Goal: Navigation & Orientation: Find specific page/section

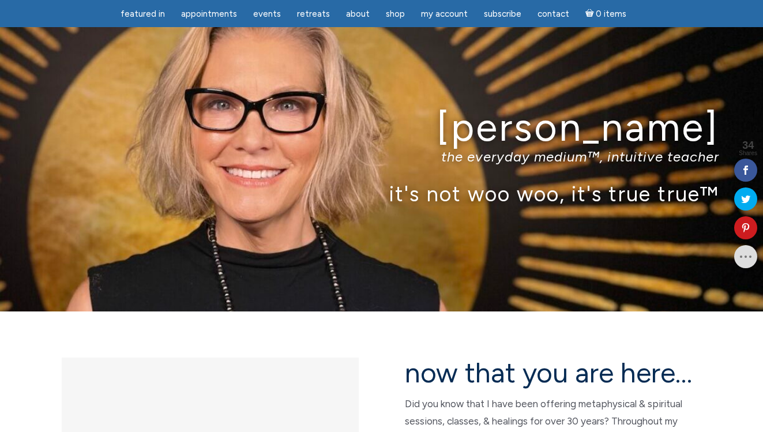
scroll to position [1079, 0]
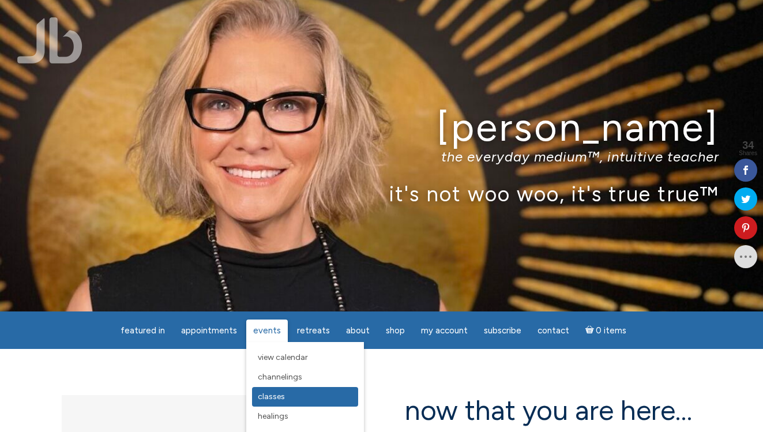
click at [276, 400] on span "Classes" at bounding box center [271, 396] width 27 height 10
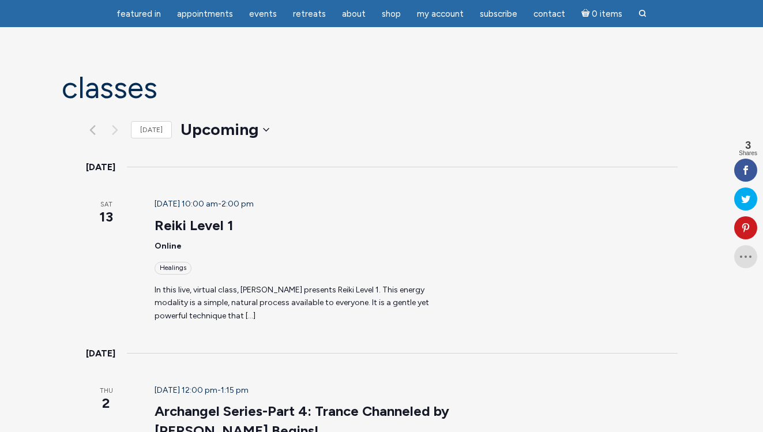
scroll to position [77, 0]
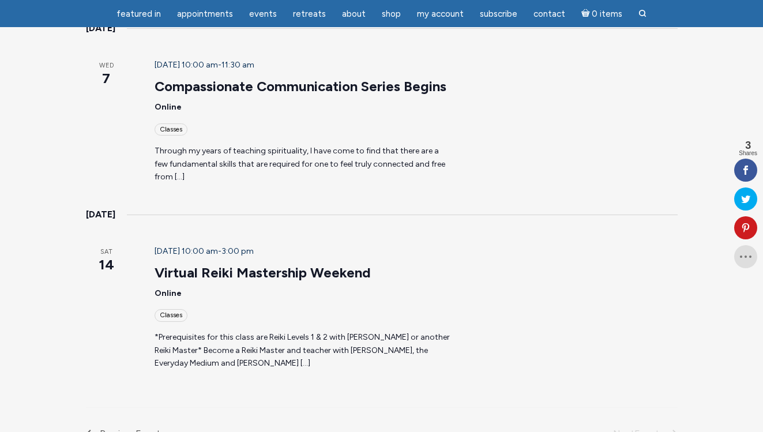
scroll to position [923, 0]
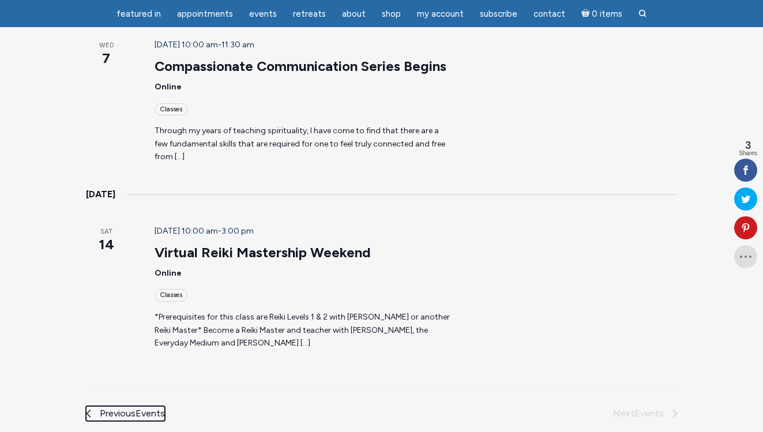
click at [135, 408] on span "Events" at bounding box center [149, 413] width 29 height 11
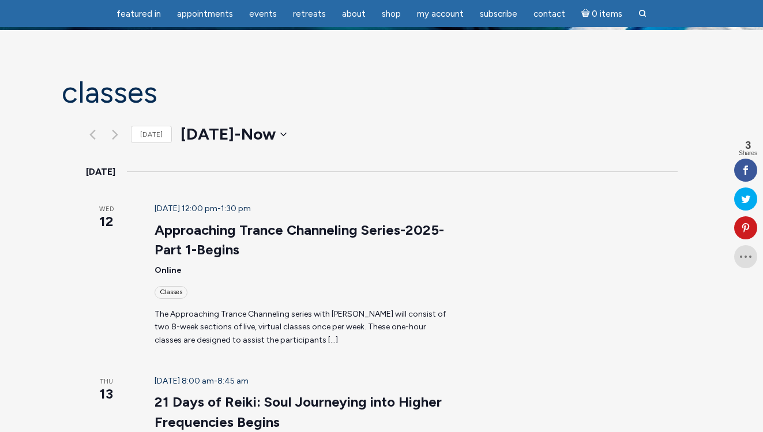
scroll to position [0, 0]
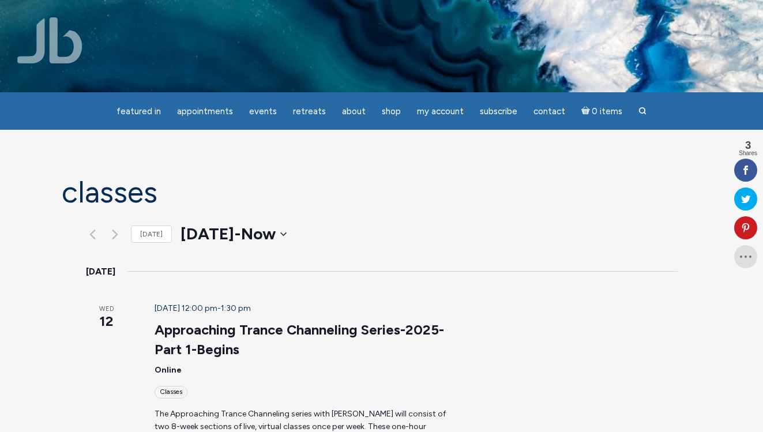
click at [54, 33] on img at bounding box center [49, 40] width 65 height 46
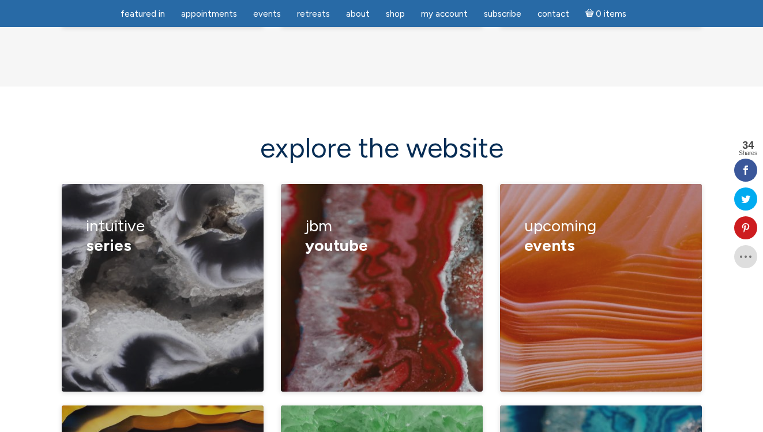
scroll to position [1557, 0]
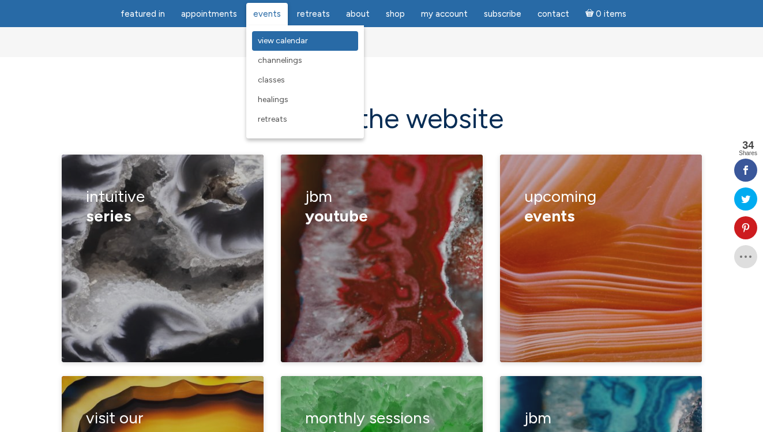
click at [276, 43] on span "View Calendar" at bounding box center [283, 41] width 50 height 10
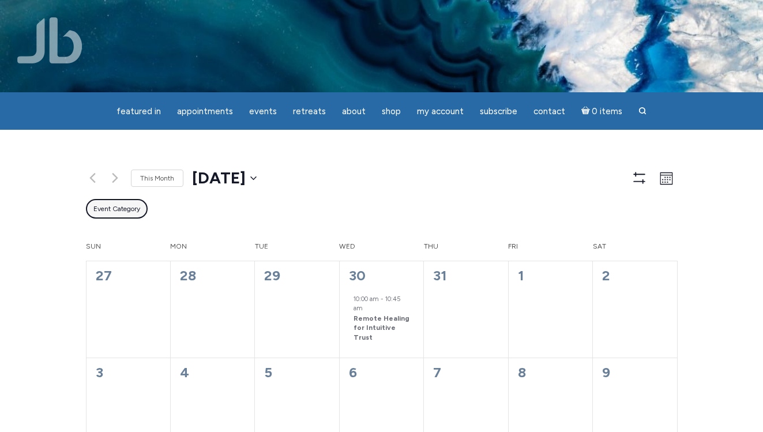
click at [114, 214] on span "Event Category" at bounding box center [116, 209] width 47 height 10
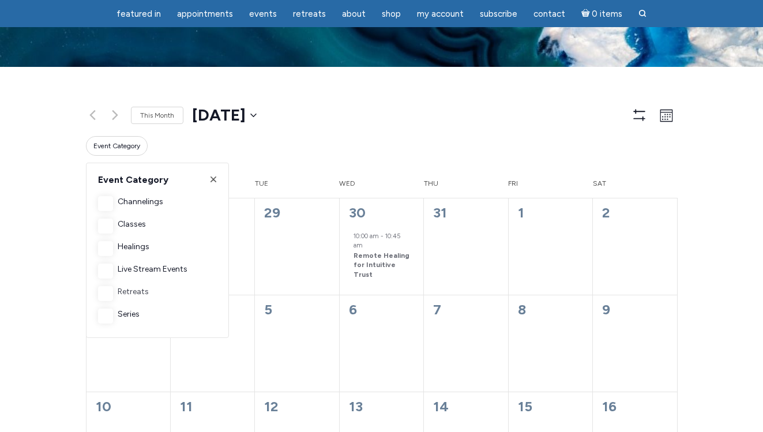
scroll to position [26, 0]
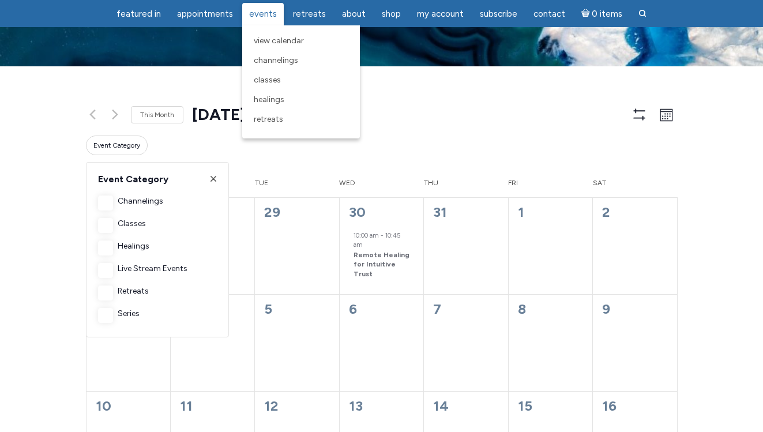
click at [266, 12] on span "Events" at bounding box center [263, 14] width 28 height 10
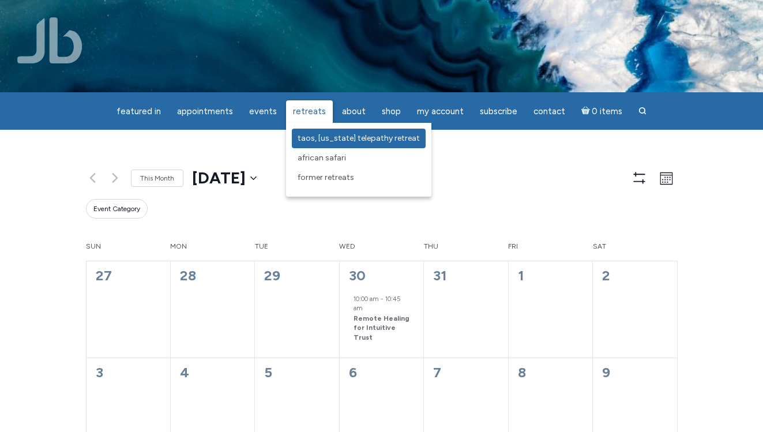
click at [313, 135] on span "Taos, [US_STATE] Telepathy Retreat" at bounding box center [358, 138] width 122 height 10
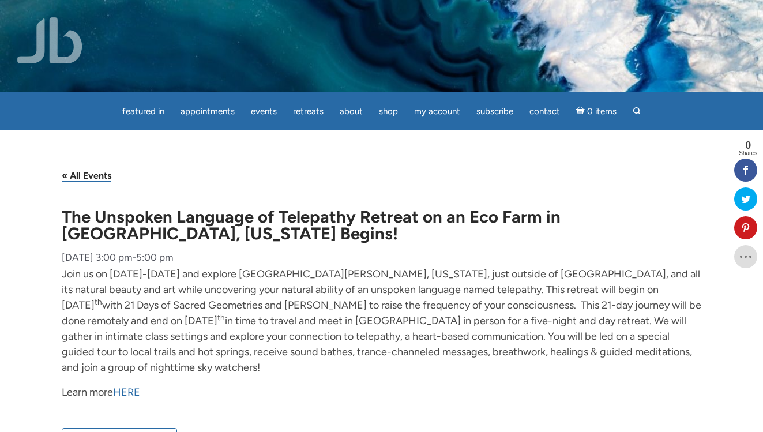
click at [50, 44] on img at bounding box center [49, 40] width 65 height 46
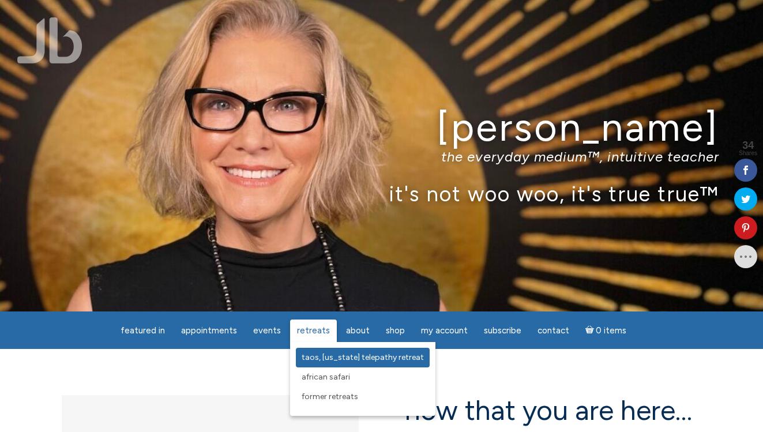
click at [313, 356] on span "Taos, [US_STATE] Telepathy Retreat" at bounding box center [362, 357] width 122 height 10
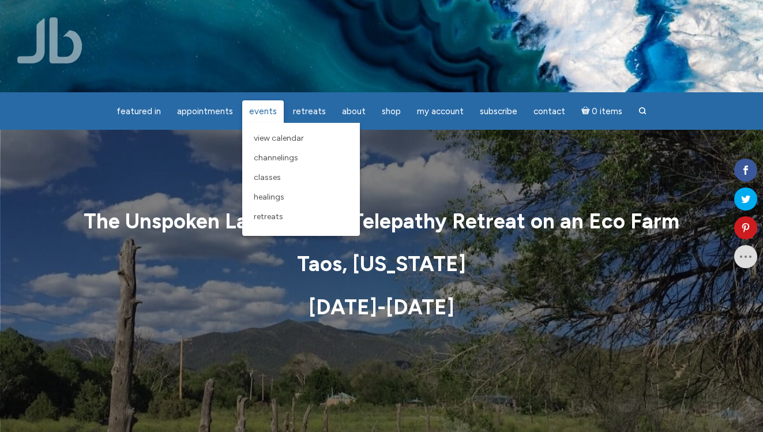
click at [263, 107] on span "Events" at bounding box center [263, 111] width 28 height 10
click at [267, 214] on span "Retreats" at bounding box center [268, 217] width 29 height 10
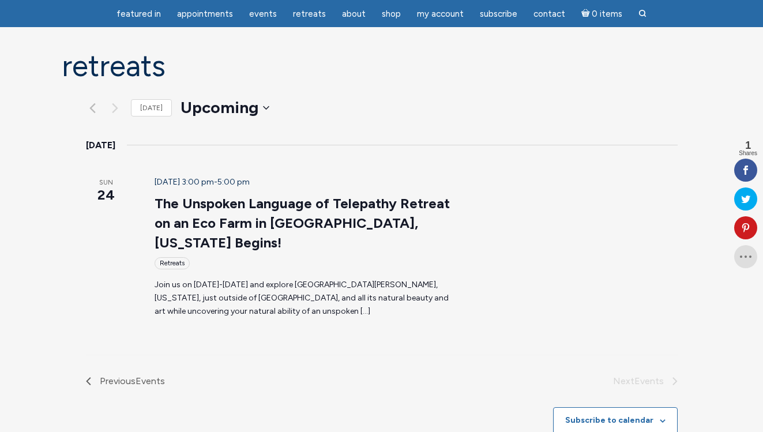
scroll to position [92, 0]
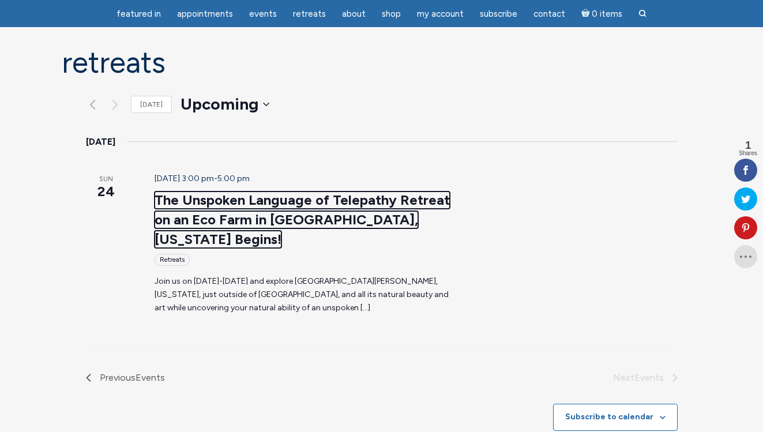
click at [202, 193] on link "The Unspoken Language of Telepathy Retreat on an Eco Farm in [GEOGRAPHIC_DATA],…" at bounding box center [301, 219] width 295 height 56
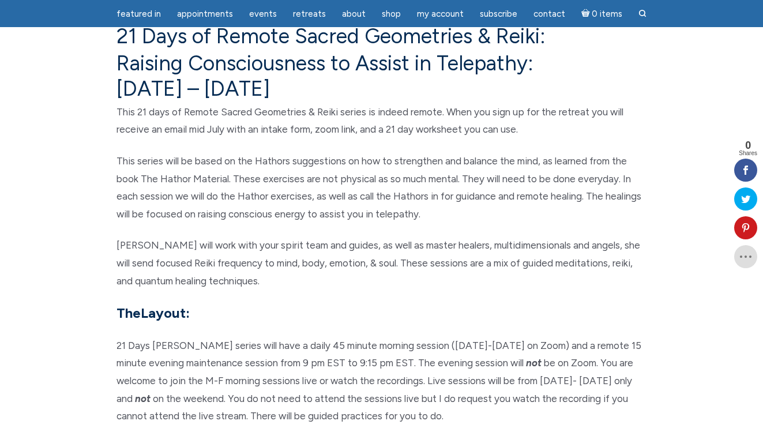
scroll to position [3363, 0]
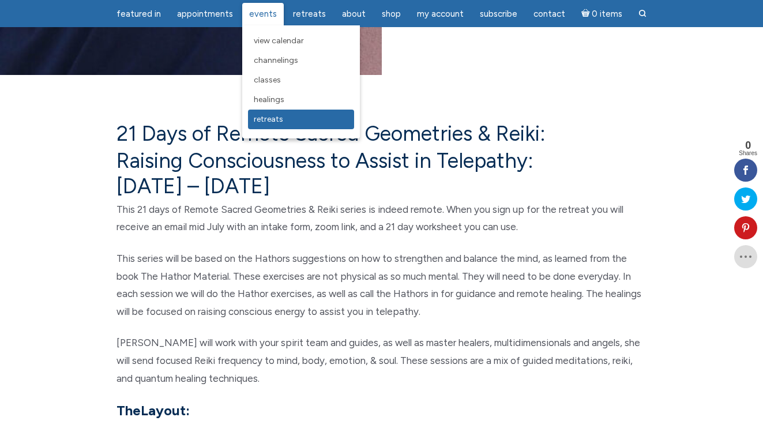
click at [273, 118] on span "Retreats" at bounding box center [268, 119] width 29 height 10
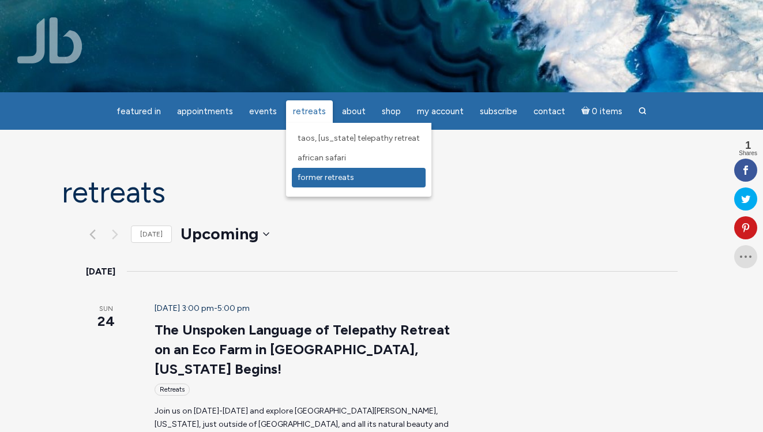
click at [327, 174] on span "Former Retreats" at bounding box center [325, 177] width 56 height 10
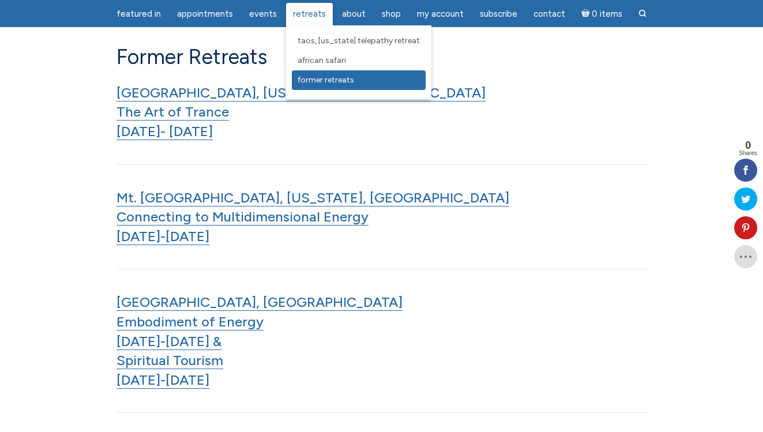
scroll to position [1198, 0]
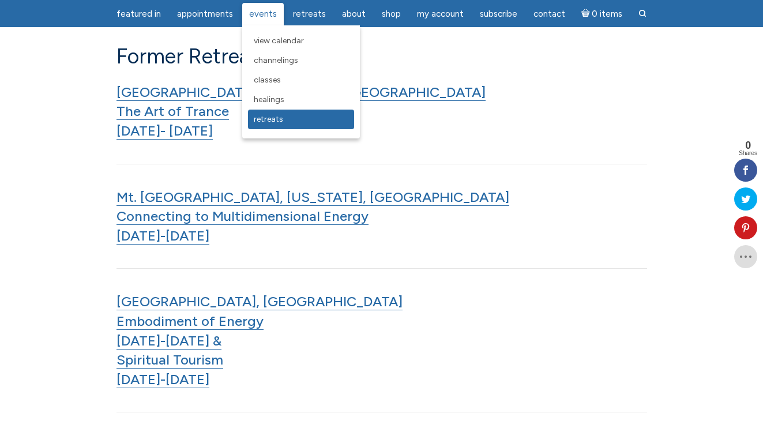
click at [273, 116] on span "Retreats" at bounding box center [268, 119] width 29 height 10
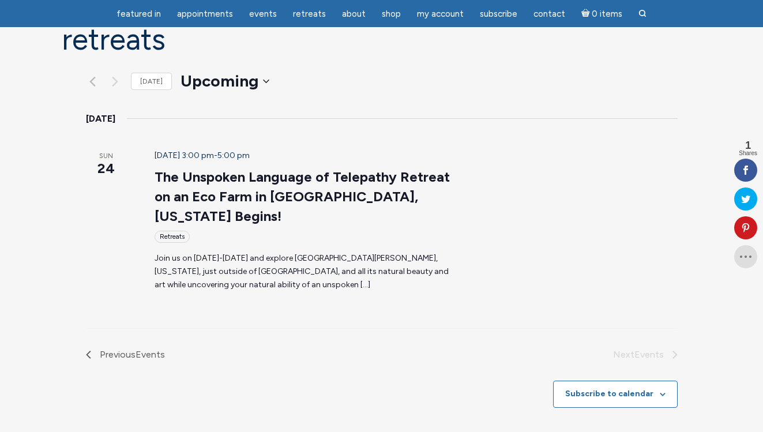
scroll to position [135, 0]
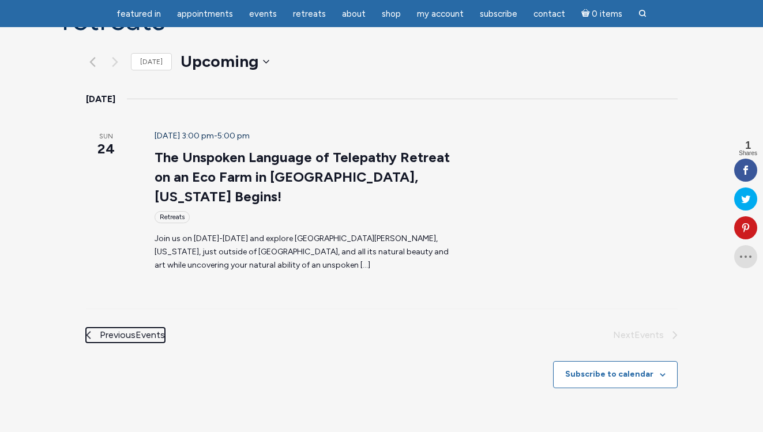
click at [108, 327] on span "Previous Events" at bounding box center [132, 334] width 65 height 15
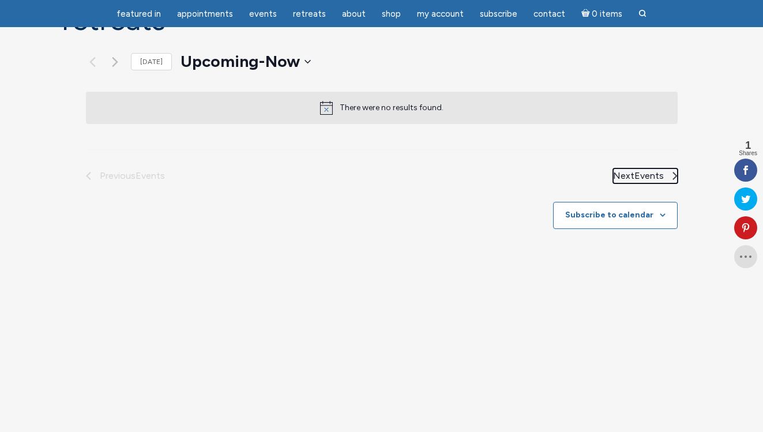
click at [642, 175] on span "Next Events" at bounding box center [638, 175] width 51 height 15
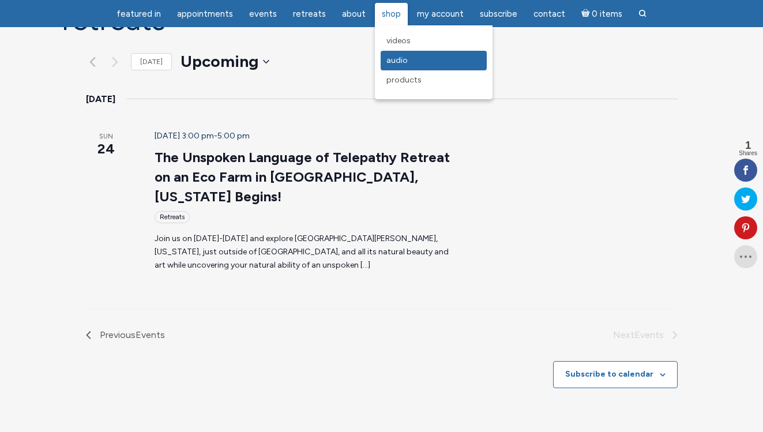
click at [395, 61] on span "Audio" at bounding box center [396, 60] width 21 height 10
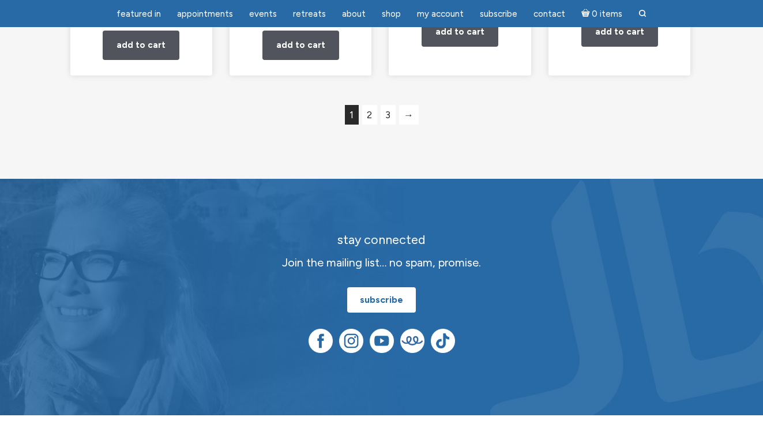
scroll to position [1174, 0]
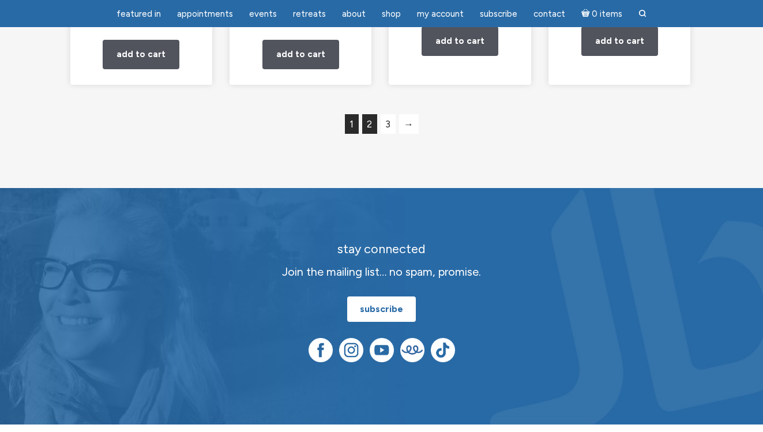
click at [369, 134] on link "2" at bounding box center [369, 124] width 15 height 20
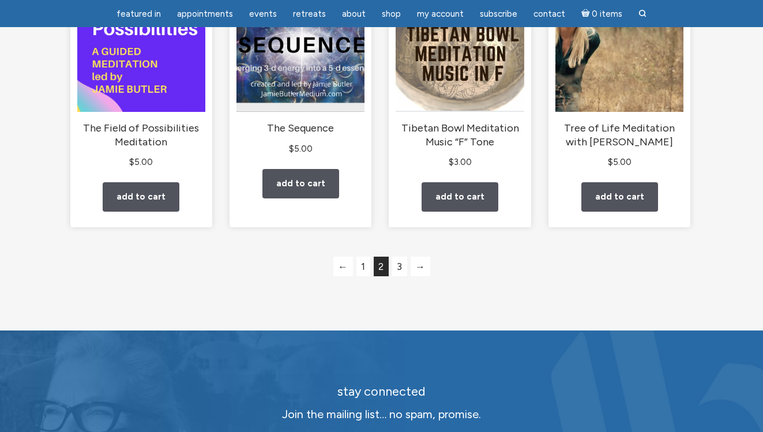
scroll to position [1062, 0]
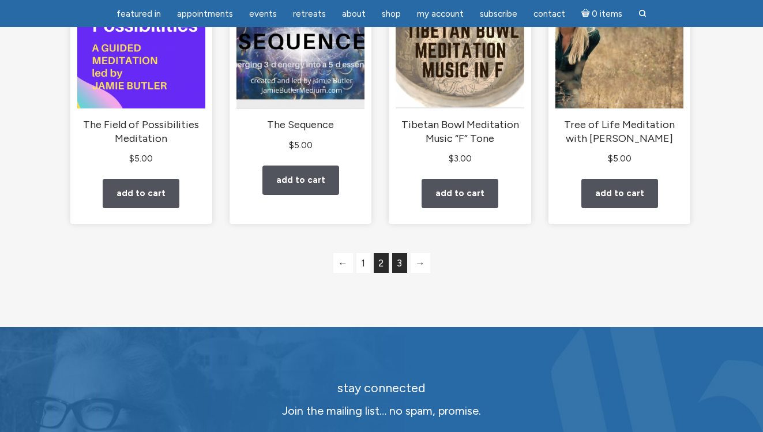
click at [401, 273] on link "3" at bounding box center [399, 263] width 15 height 20
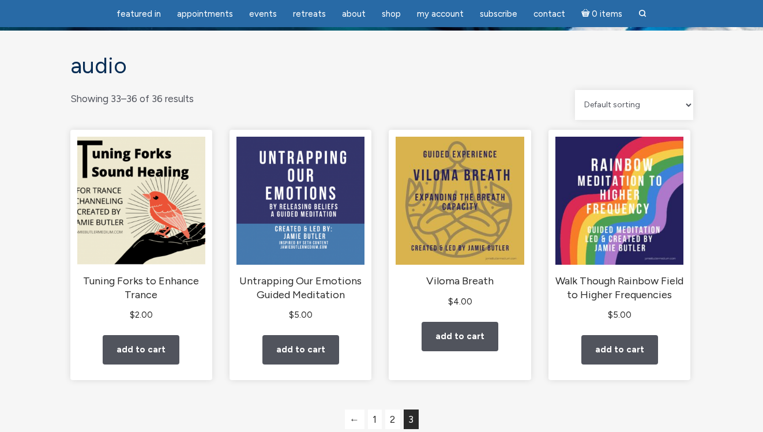
scroll to position [58, 0]
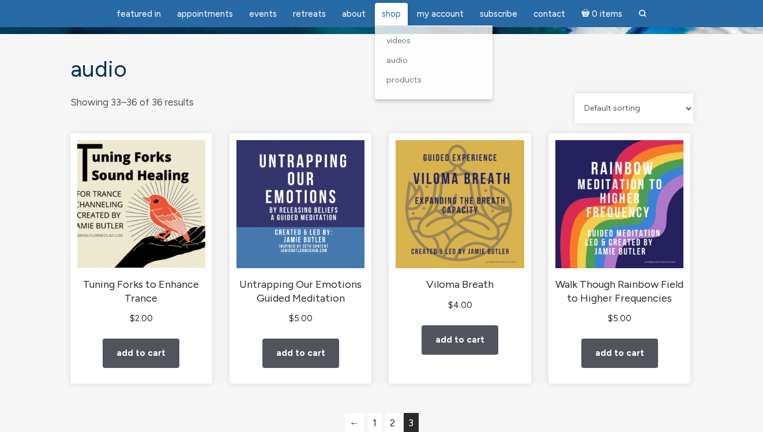
click at [387, 16] on span "Shop" at bounding box center [391, 14] width 19 height 10
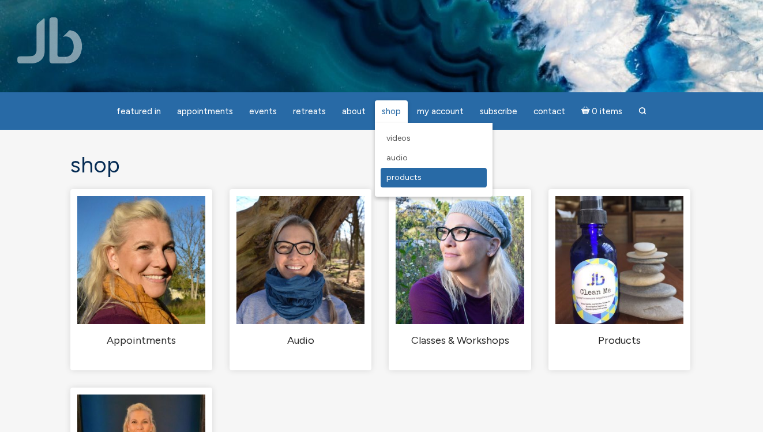
click at [392, 186] on link "Products" at bounding box center [433, 178] width 106 height 20
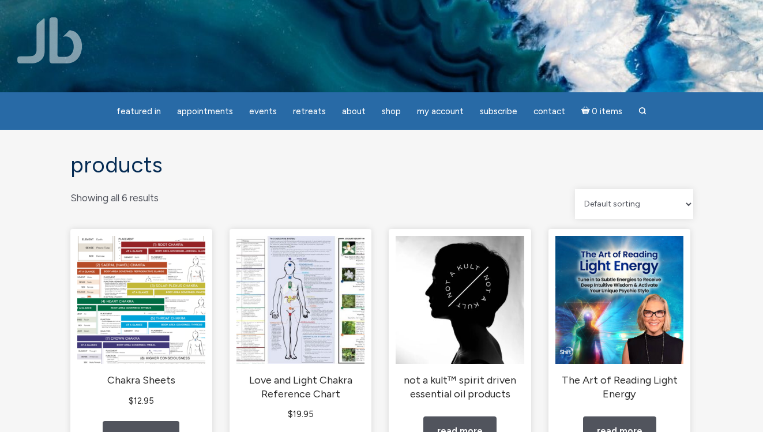
click at [62, 44] on img at bounding box center [49, 40] width 65 height 46
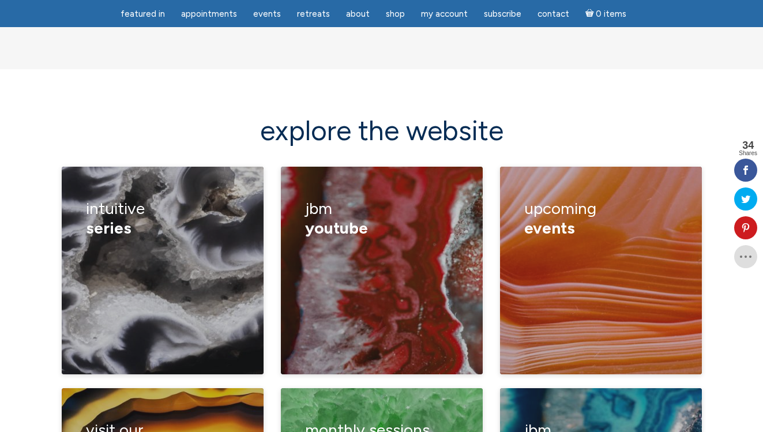
scroll to position [1546, 0]
